Goal: Task Accomplishment & Management: Check status

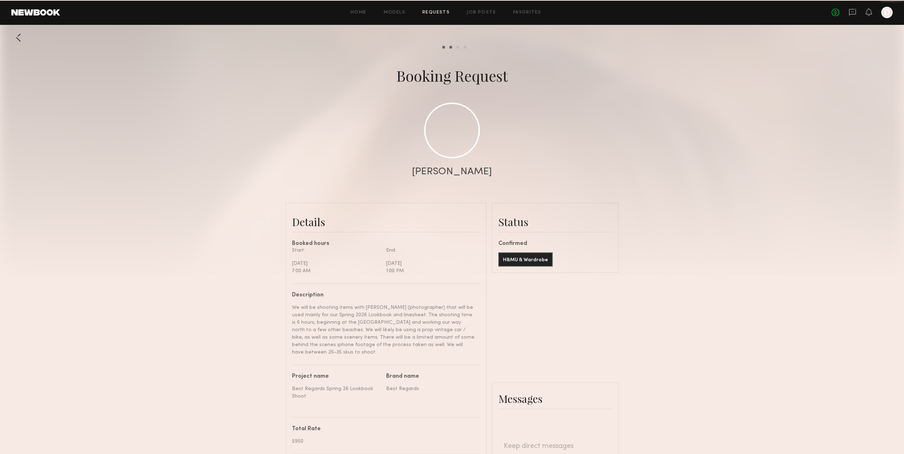
scroll to position [866, 0]
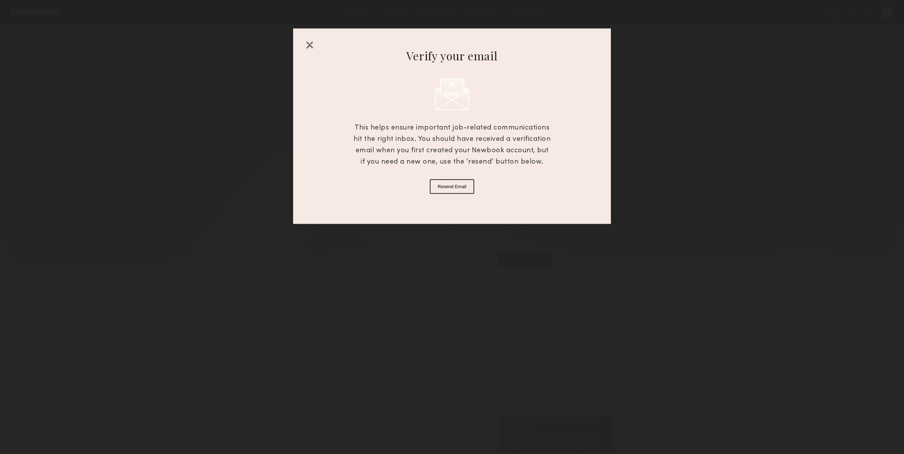
click at [310, 43] on div at bounding box center [309, 44] width 11 height 11
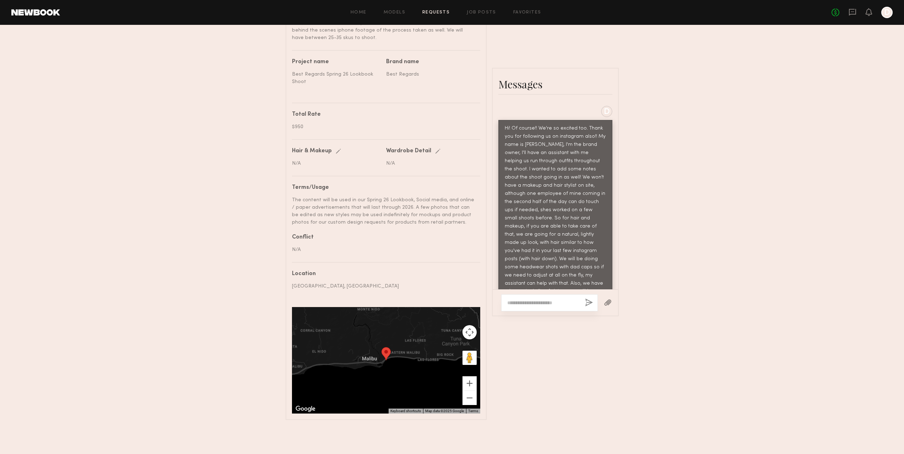
scroll to position [298, 0]
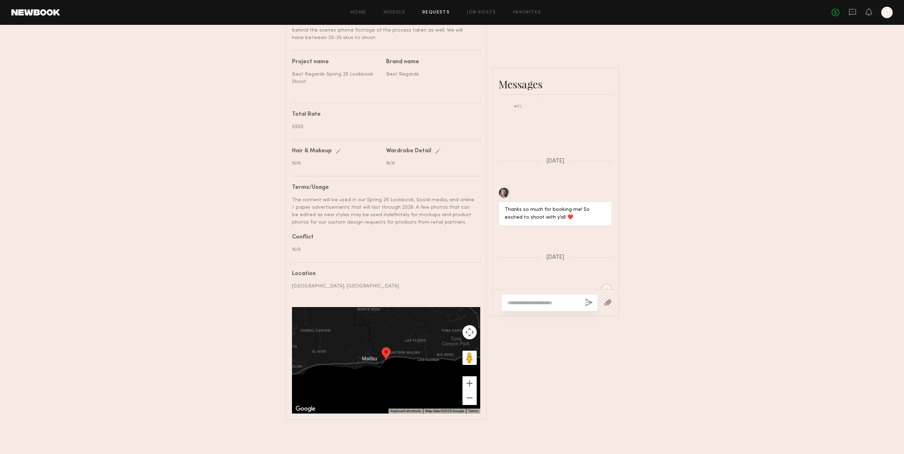
click at [776, 201] on div "Send request Model response Review hours worked Pay model Booking Request Katie…" at bounding box center [452, 68] width 904 height 704
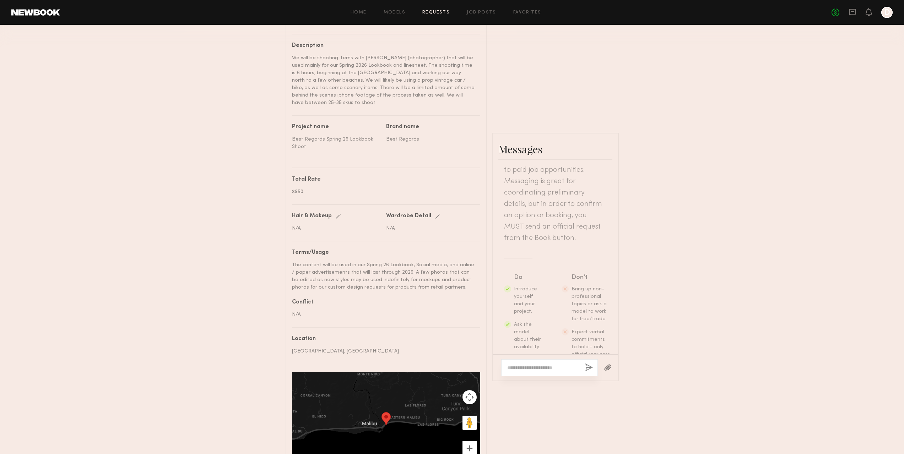
scroll to position [0, 0]
click at [663, 221] on div "Send request Model response Review hours worked Pay model Booking Request Katie…" at bounding box center [452, 133] width 904 height 704
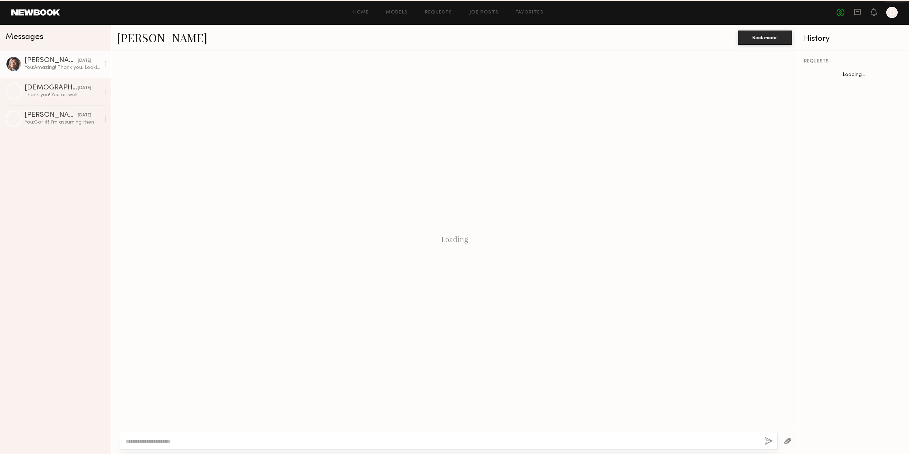
scroll to position [436, 0]
